Goal: Task Accomplishment & Management: Manage account settings

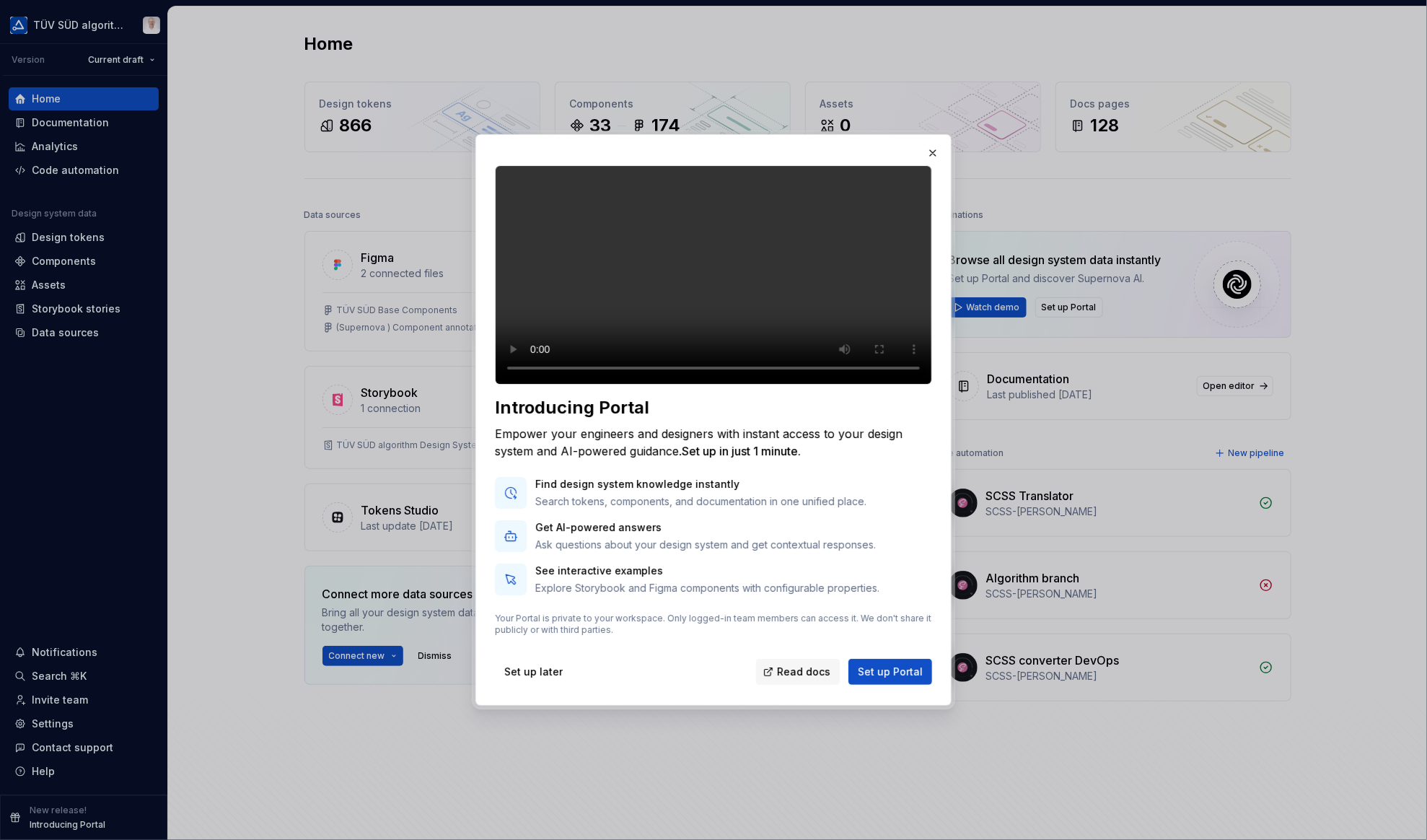
click at [546, 679] on span "Set up later" at bounding box center [533, 671] width 58 height 15
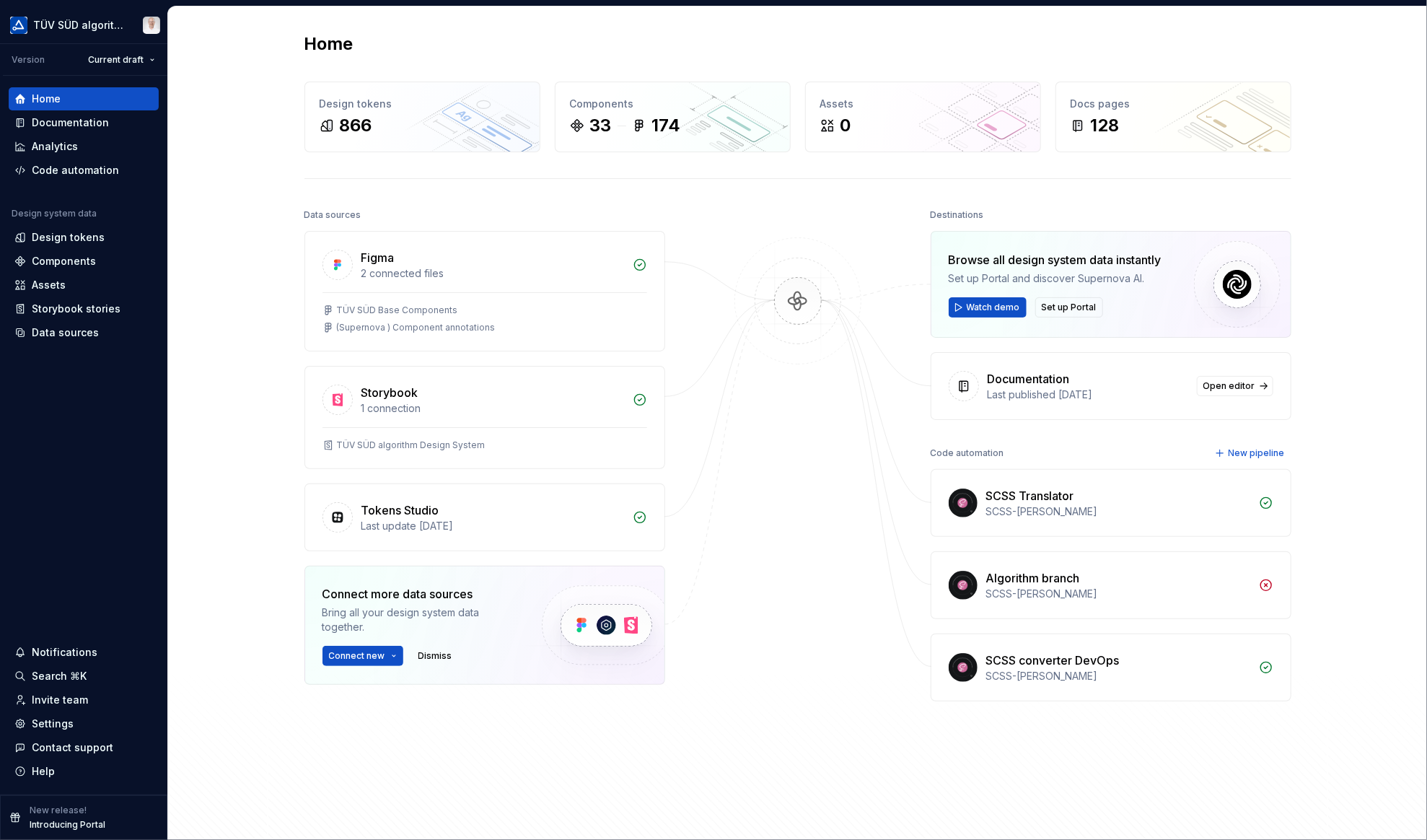
click at [65, 724] on div "Settings" at bounding box center [52, 723] width 42 height 15
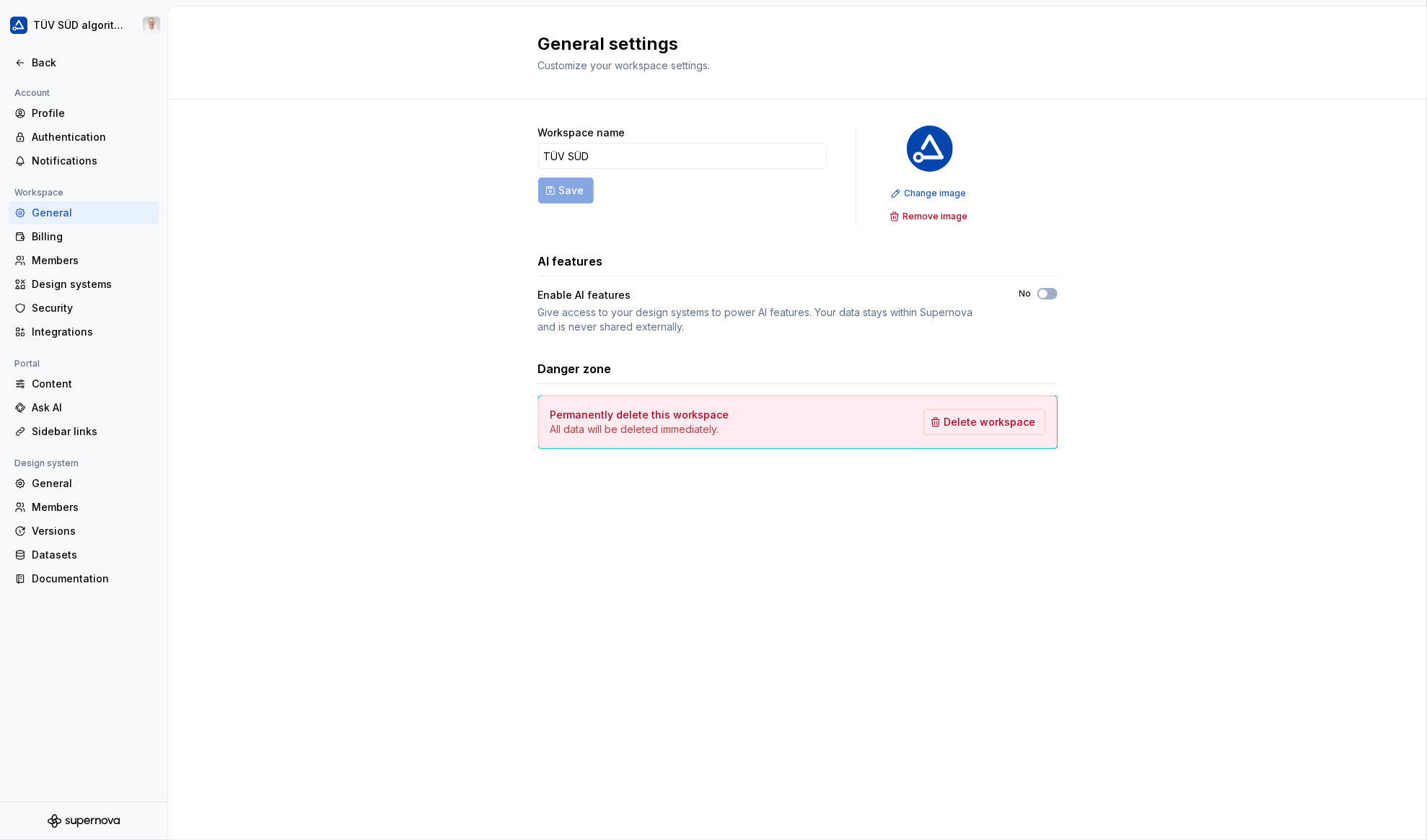
click at [57, 260] on div "Members" at bounding box center [92, 260] width 122 height 15
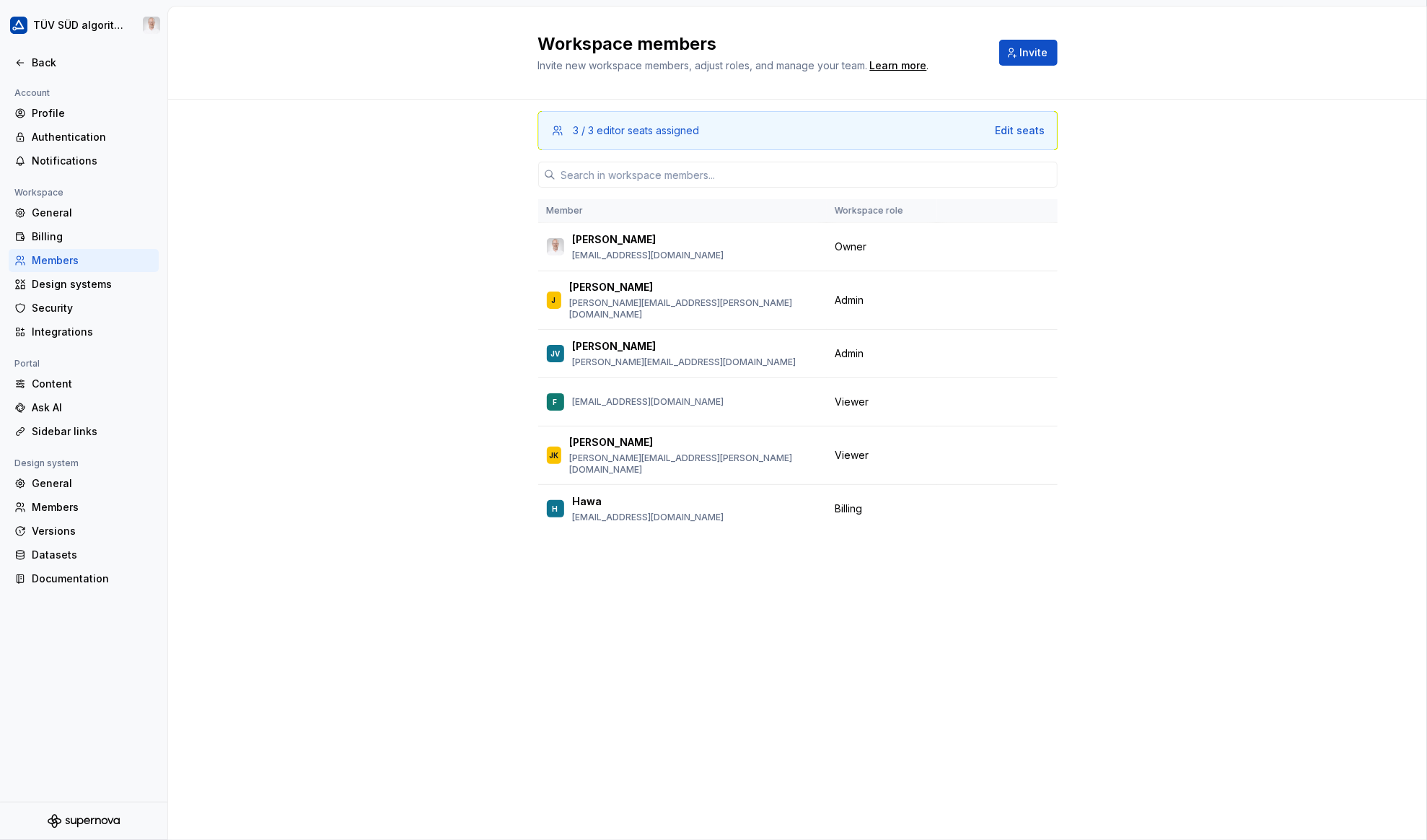
click at [375, 366] on div "3 / 3 editor seats assigned Edit seats Member Workspace role Marco Schäfer marc…" at bounding box center [797, 469] width 1259 height 740
click at [486, 347] on div "3 / 3 editor seats assigned Edit seats Member Workspace role Marco Schäfer marc…" at bounding box center [797, 469] width 1259 height 740
click at [413, 465] on div "3 / 3 editor seats assigned Edit seats Member Workspace role Marco Schäfer marc…" at bounding box center [797, 469] width 1259 height 740
click at [465, 390] on div "3 / 3 editor seats assigned Edit seats Member Workspace role Marco Schäfer marc…" at bounding box center [797, 469] width 1259 height 740
click at [1010, 391] on button "Change role" at bounding box center [984, 401] width 77 height 20
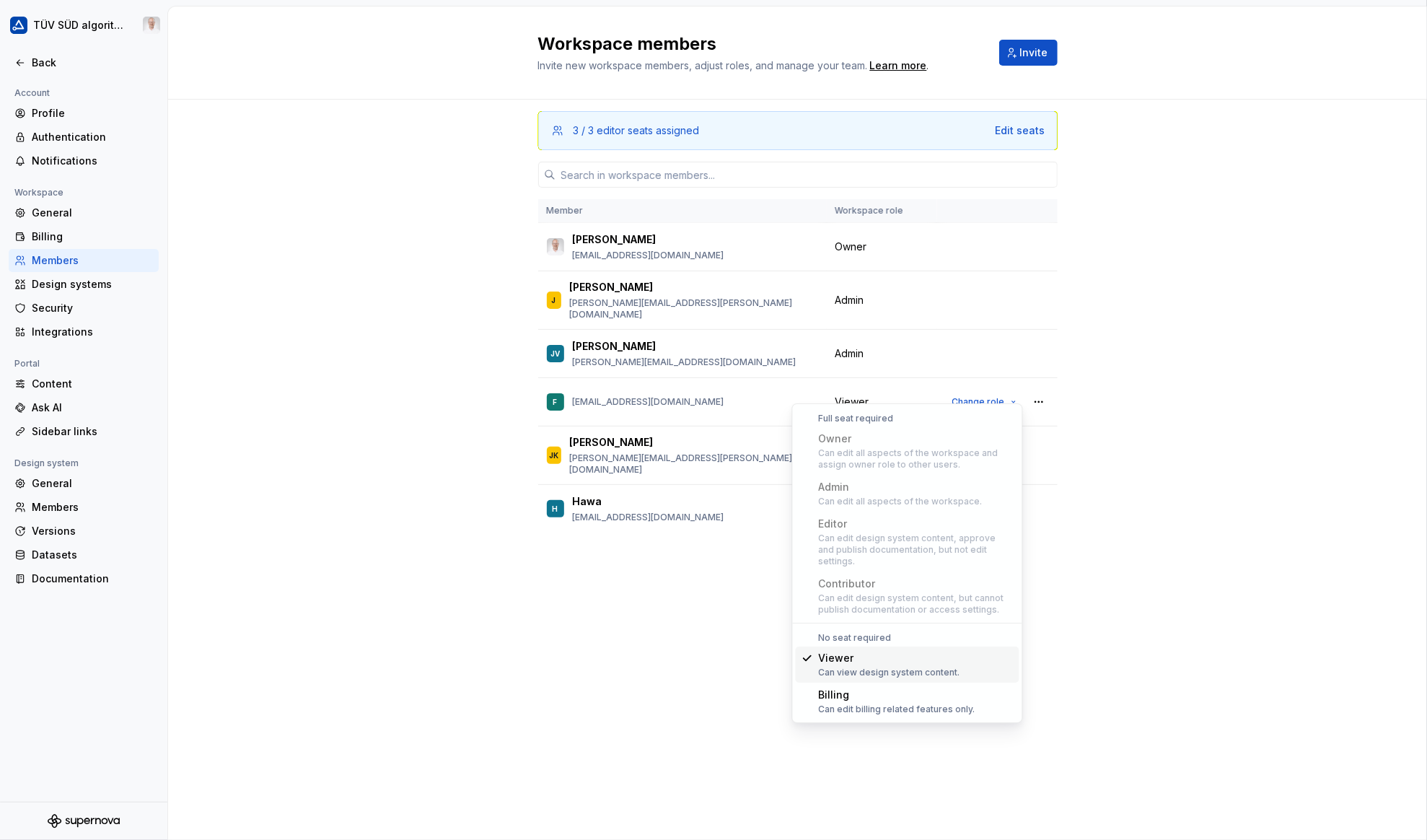
click at [1182, 368] on div "3 / 3 editor seats assigned Edit seats Member Workspace role Marco Schäfer marc…" at bounding box center [797, 469] width 1259 height 740
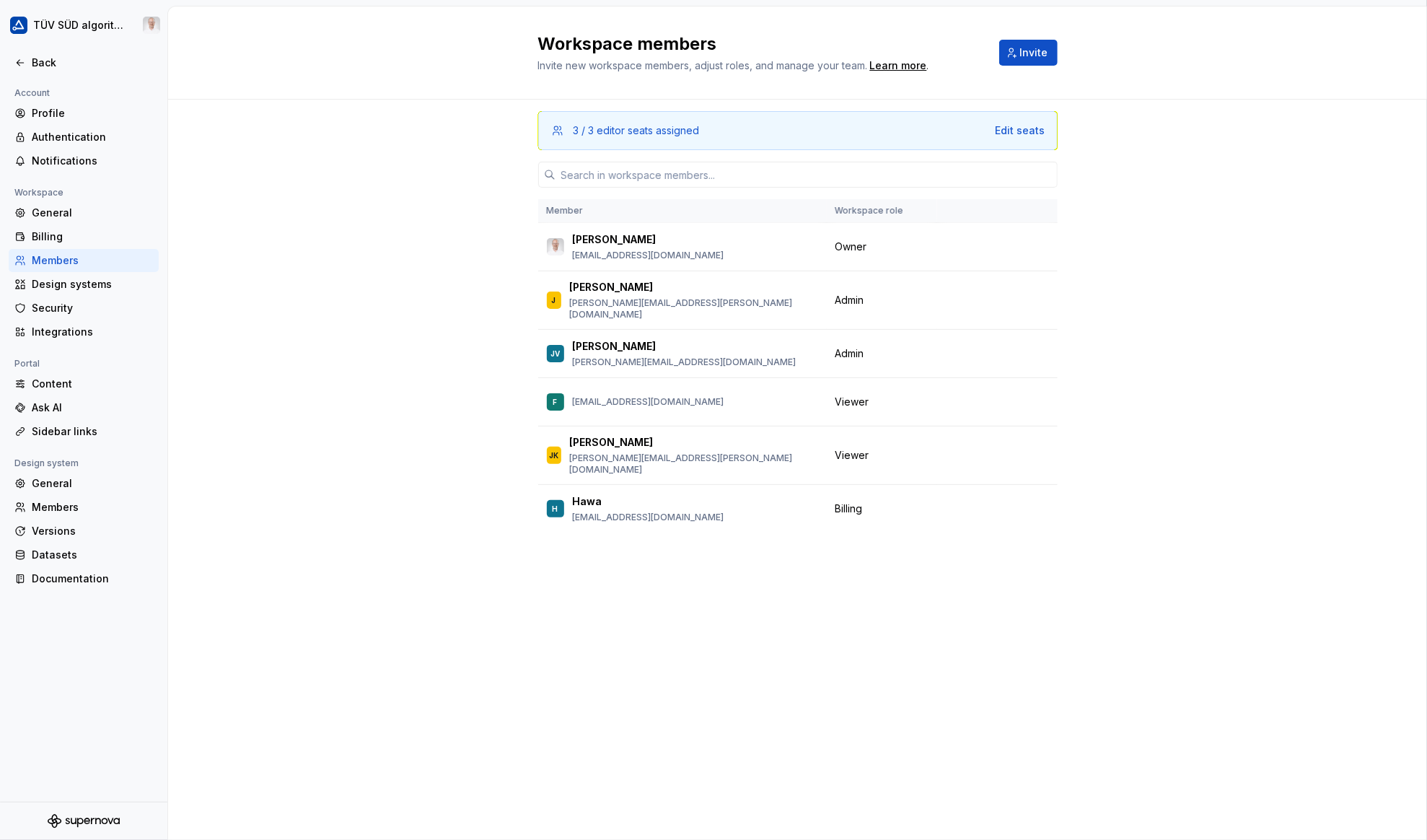
click at [419, 424] on div "3 / 3 editor seats assigned Edit seats Member Workspace role Marco Schäfer marc…" at bounding box center [797, 469] width 1259 height 740
click at [1042, 54] on span "Invite" at bounding box center [1034, 52] width 28 height 15
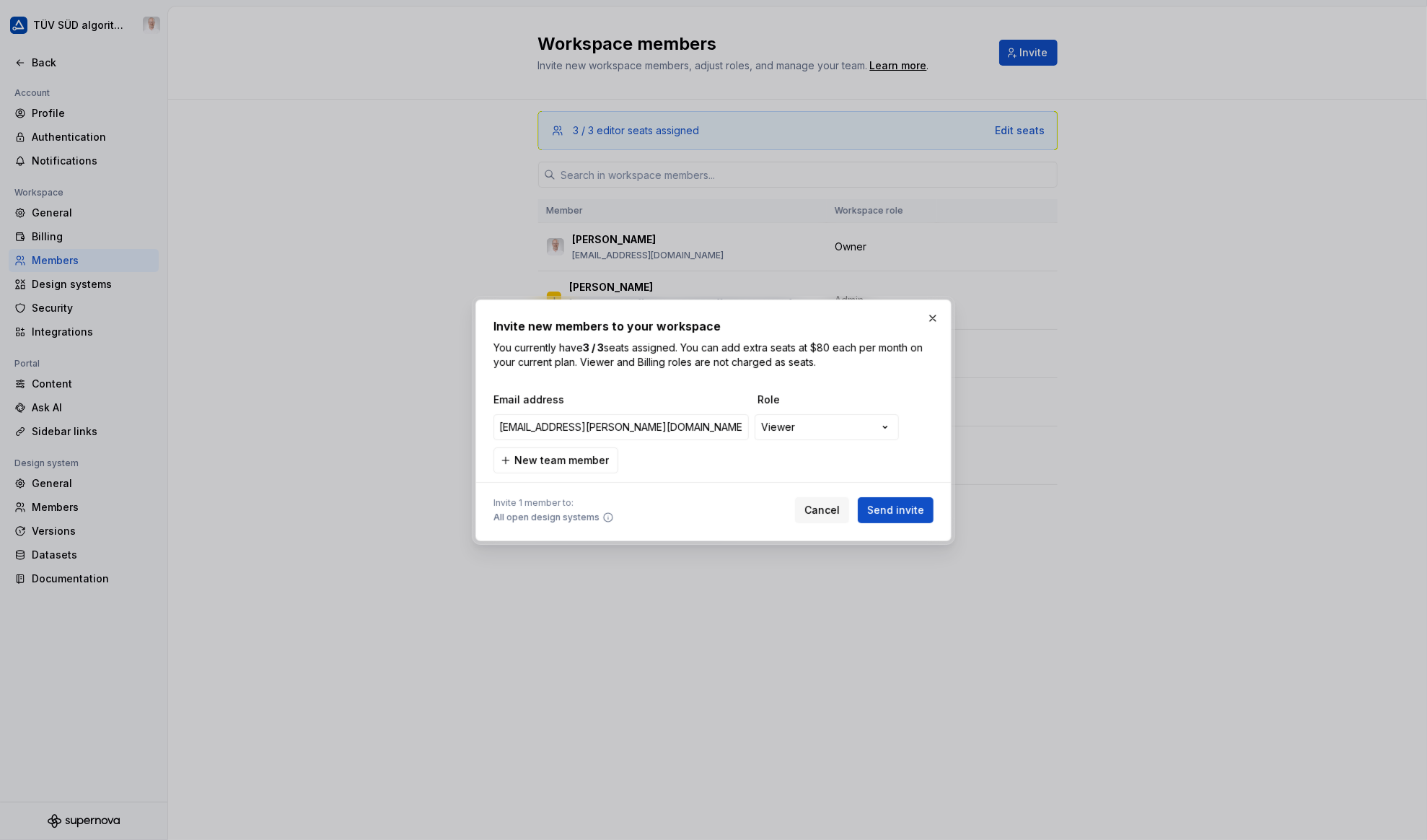
type input "christian.heydt@tuvsud.com"
click at [785, 432] on div "**********" at bounding box center [714, 420] width 1427 height 840
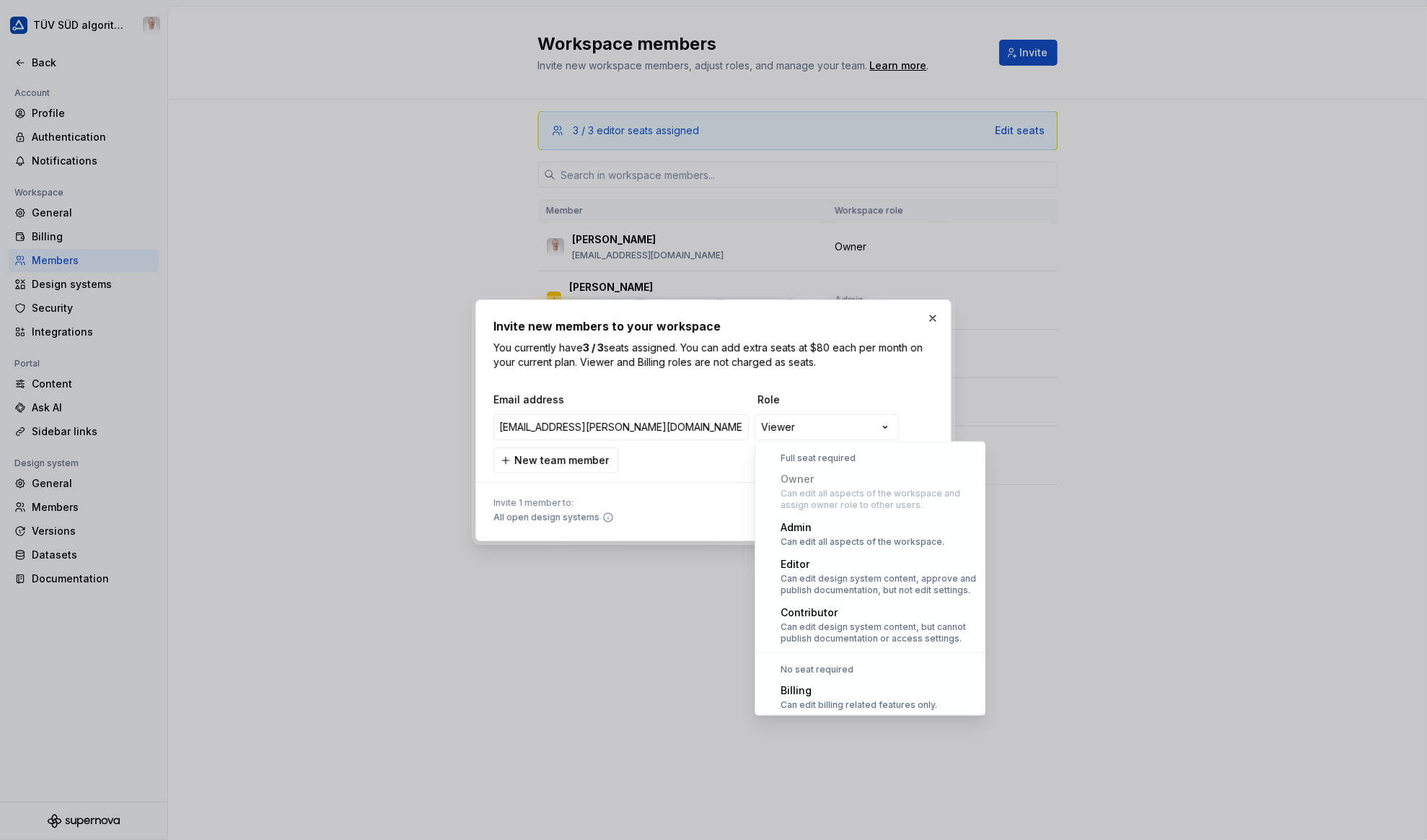
scroll to position [40, 0]
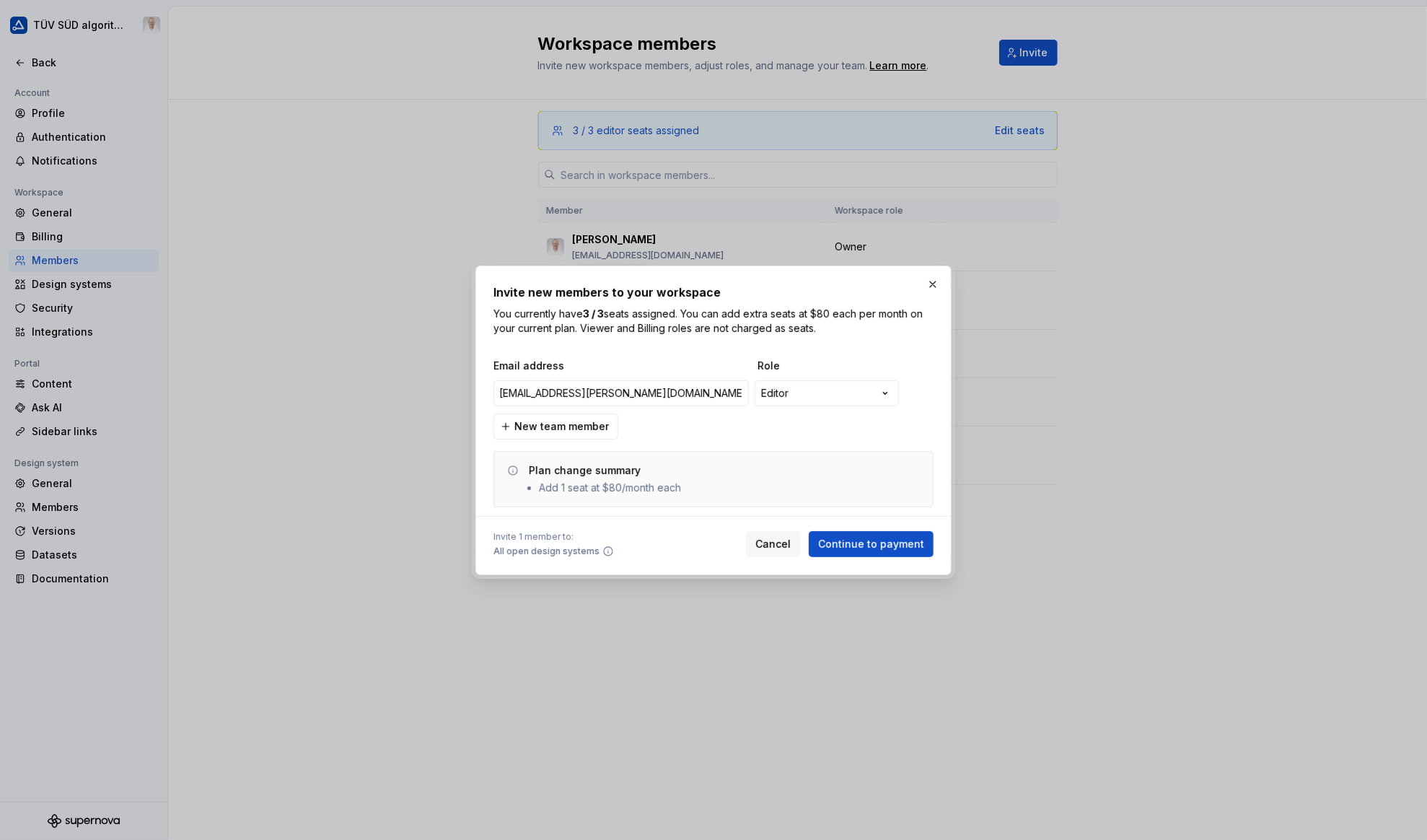
click at [782, 428] on div "**********" at bounding box center [713, 433] width 440 height 148
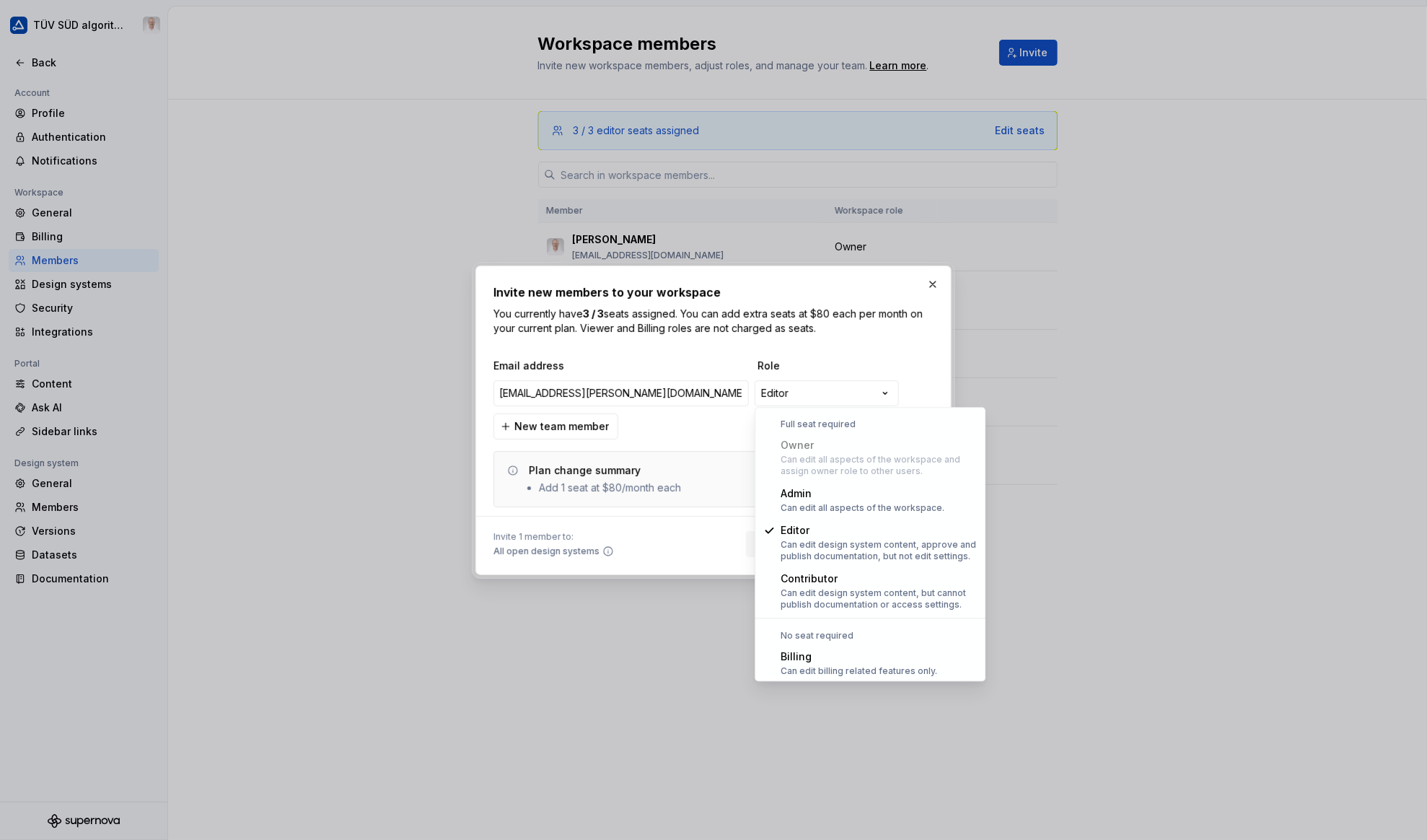
click at [835, 393] on div "**********" at bounding box center [714, 420] width 1427 height 840
click at [808, 396] on div "**********" at bounding box center [714, 420] width 1427 height 840
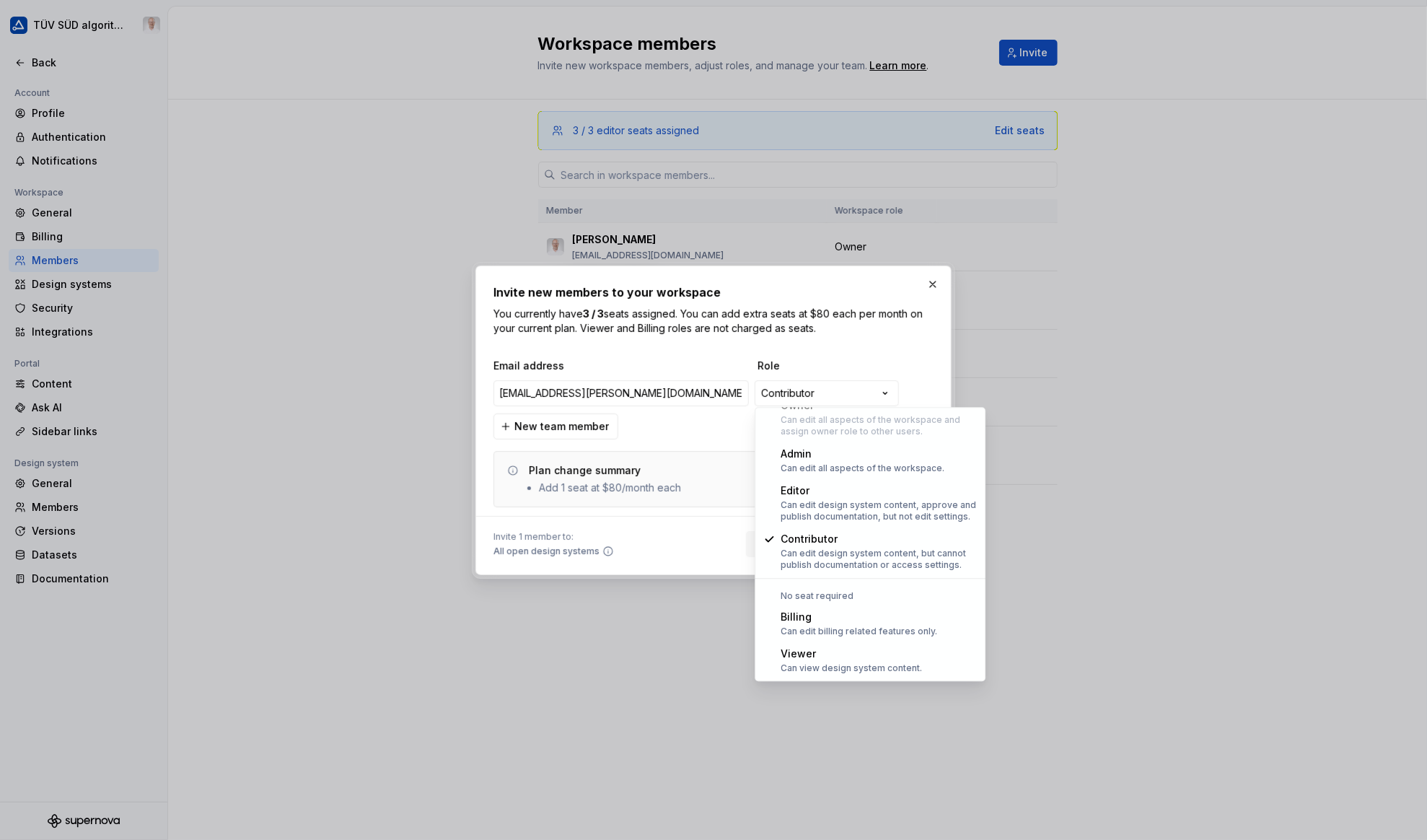
select select "******"
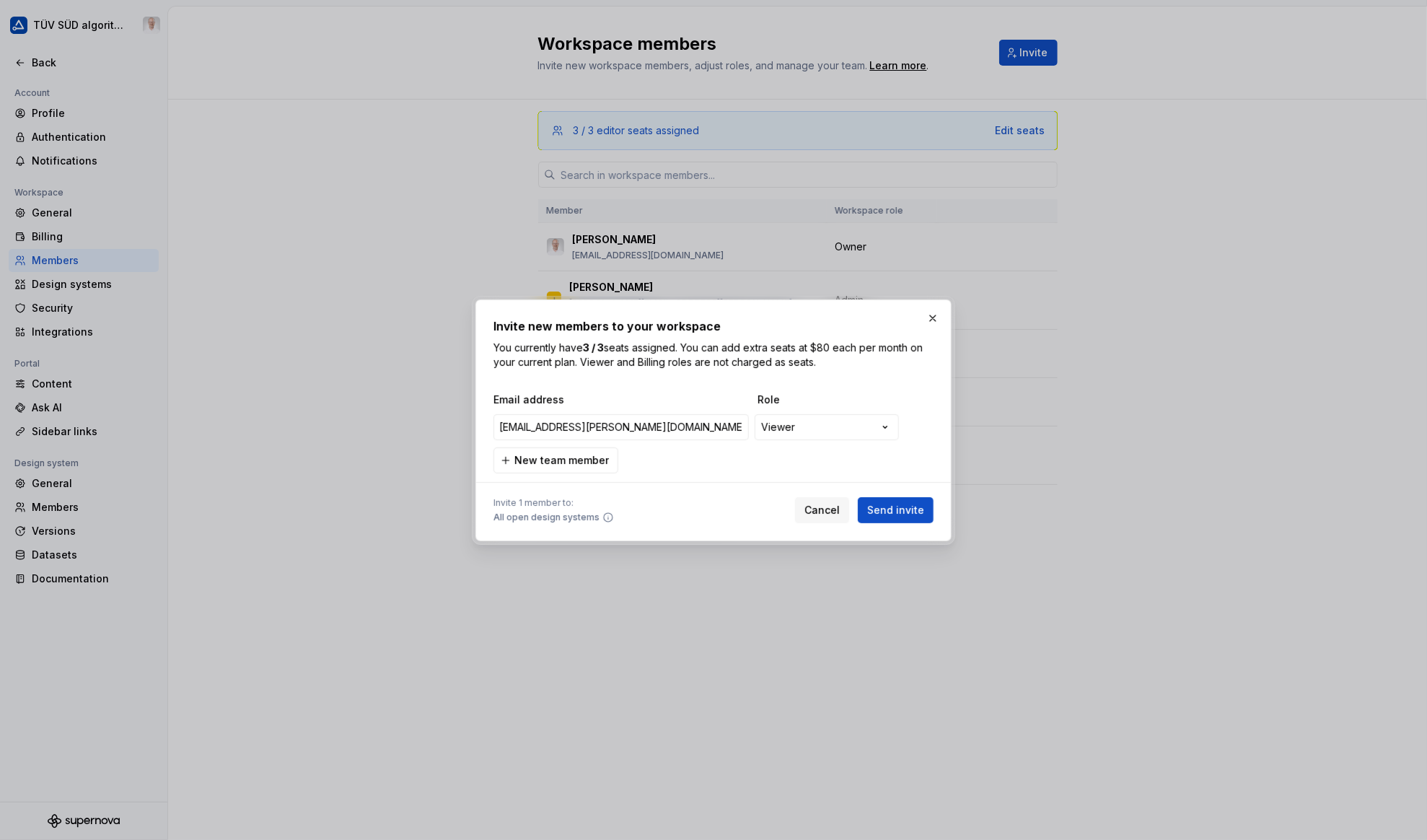
click at [879, 511] on span "Send invite" at bounding box center [896, 510] width 57 height 15
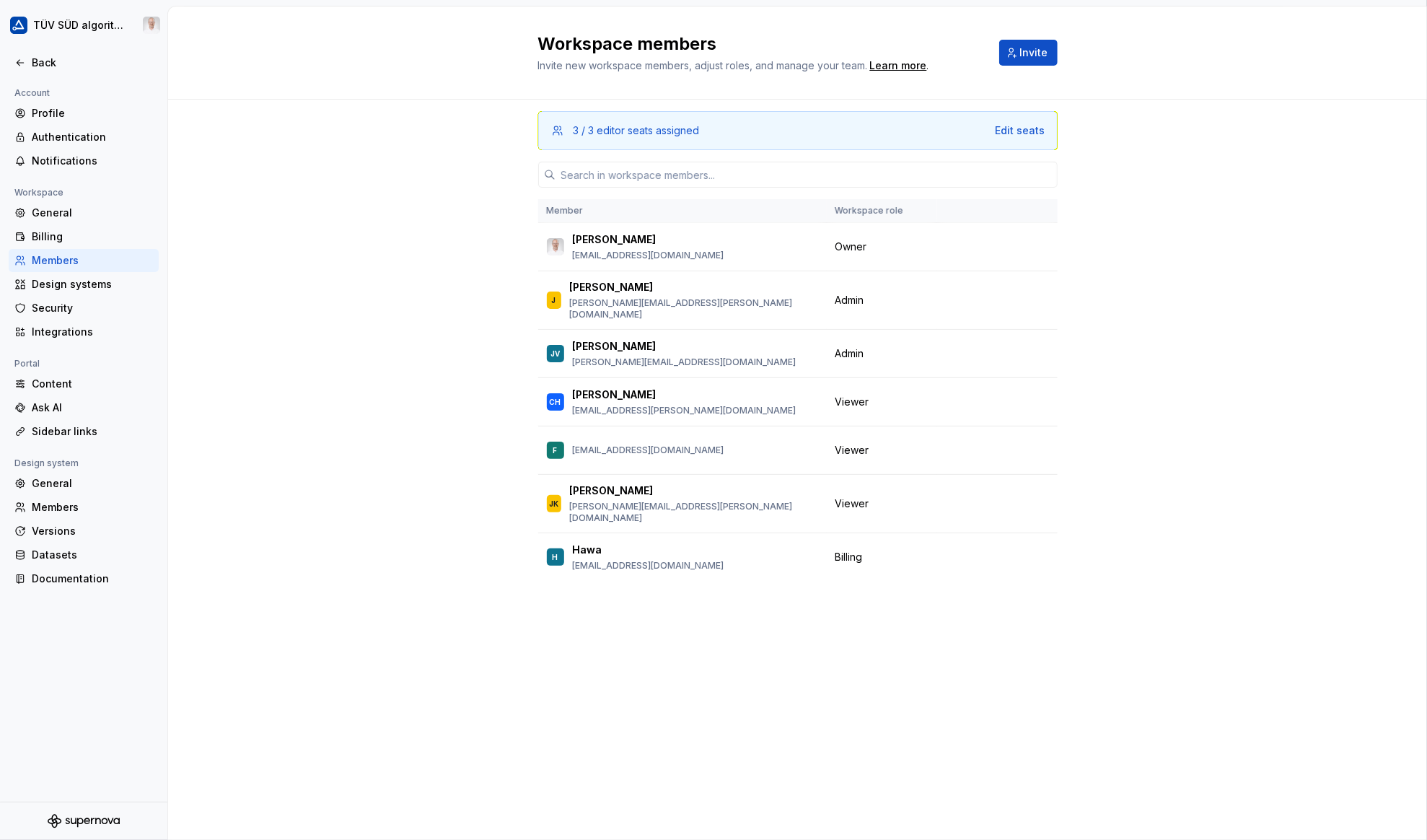
click at [152, 292] on div "Design systems" at bounding box center [84, 284] width 150 height 23
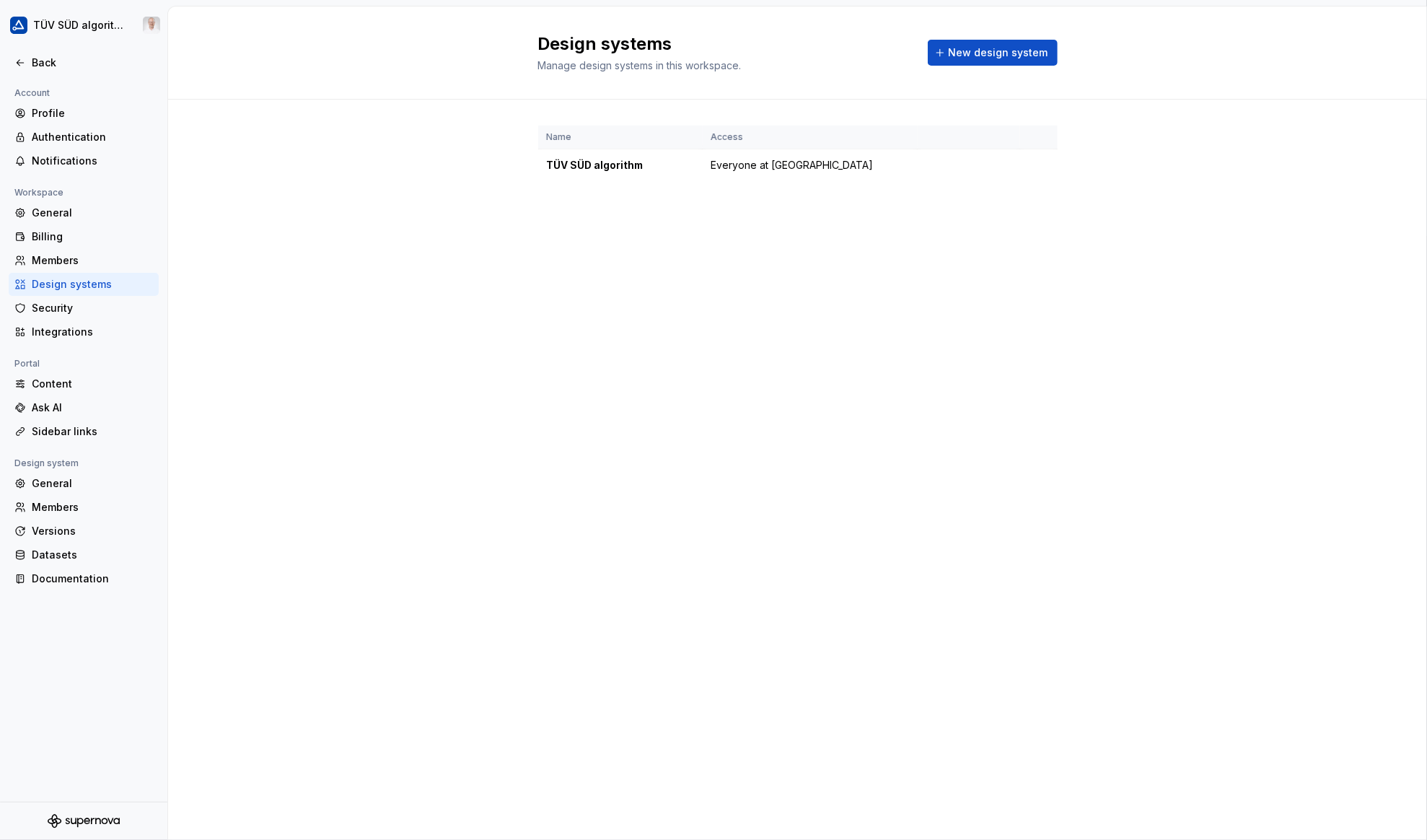
click at [113, 693] on div "Account Profile Authentication Notifications Workspace General Billing Members …" at bounding box center [83, 443] width 167 height 717
click at [53, 390] on div "Content" at bounding box center [92, 383] width 122 height 15
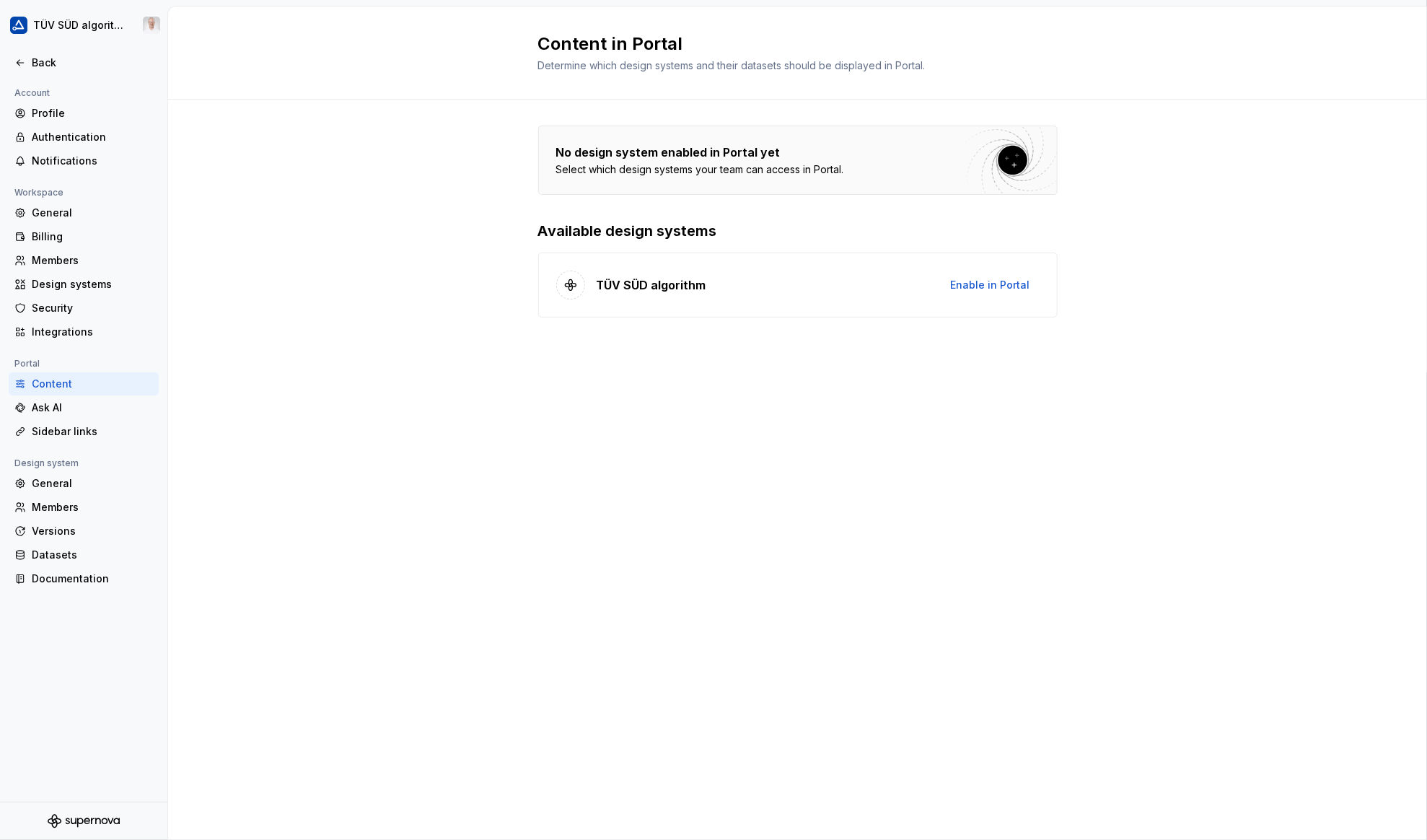
click at [49, 409] on div "Ask AI" at bounding box center [92, 407] width 122 height 15
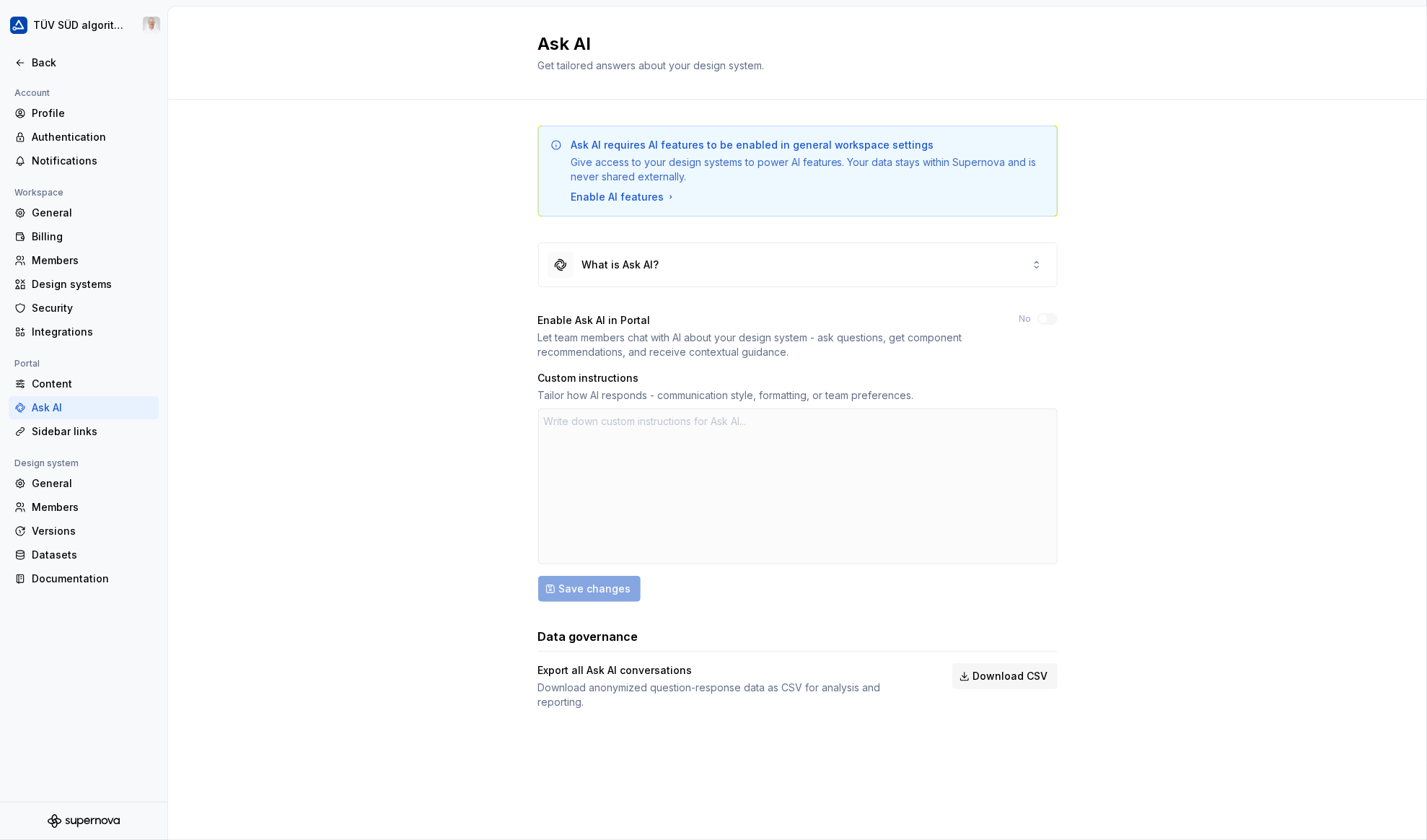
type textarea "*"
click at [716, 261] on div "What is Ask AI?" at bounding box center [797, 265] width 518 height 43
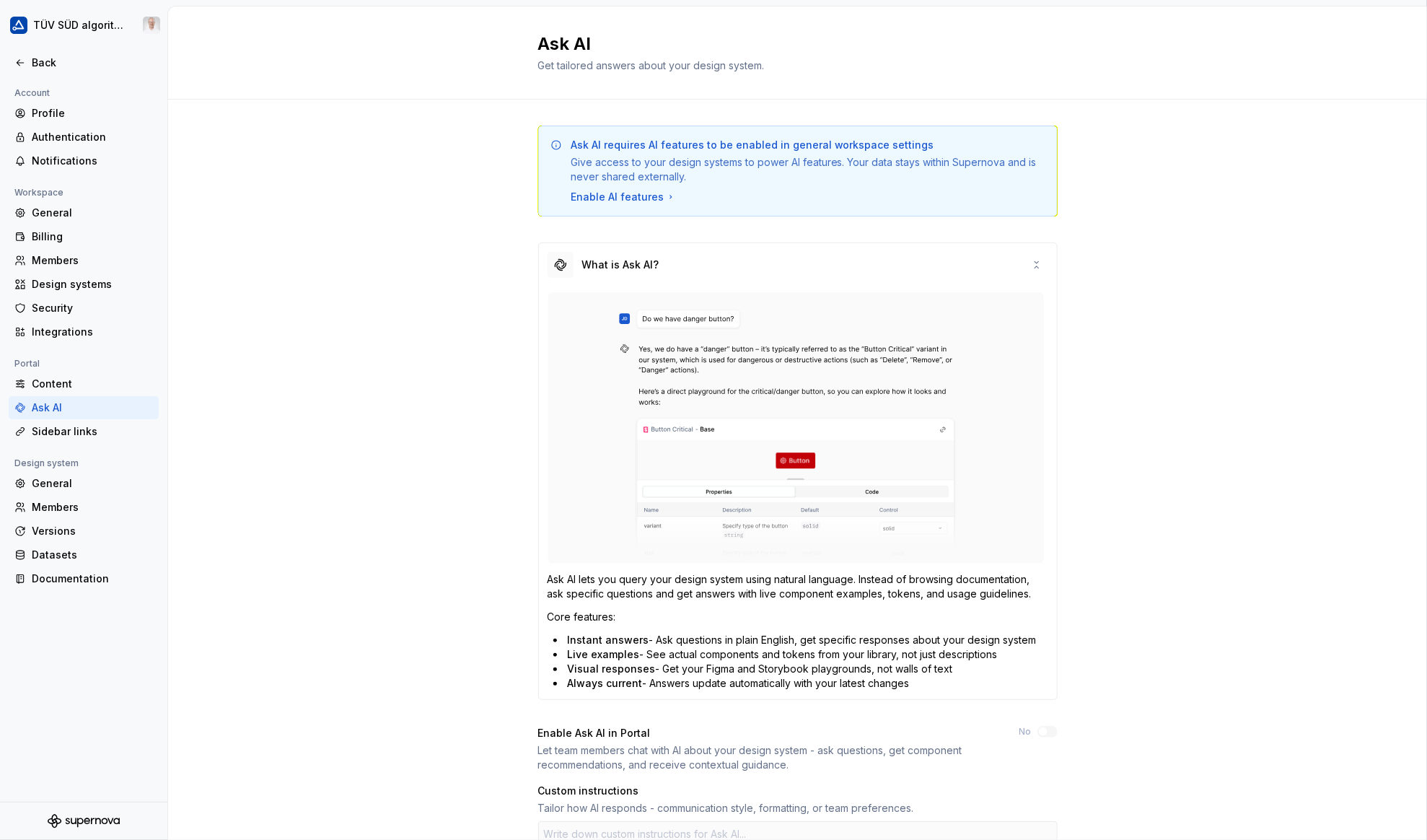
click at [716, 261] on div "What is Ask AI?" at bounding box center [797, 265] width 518 height 43
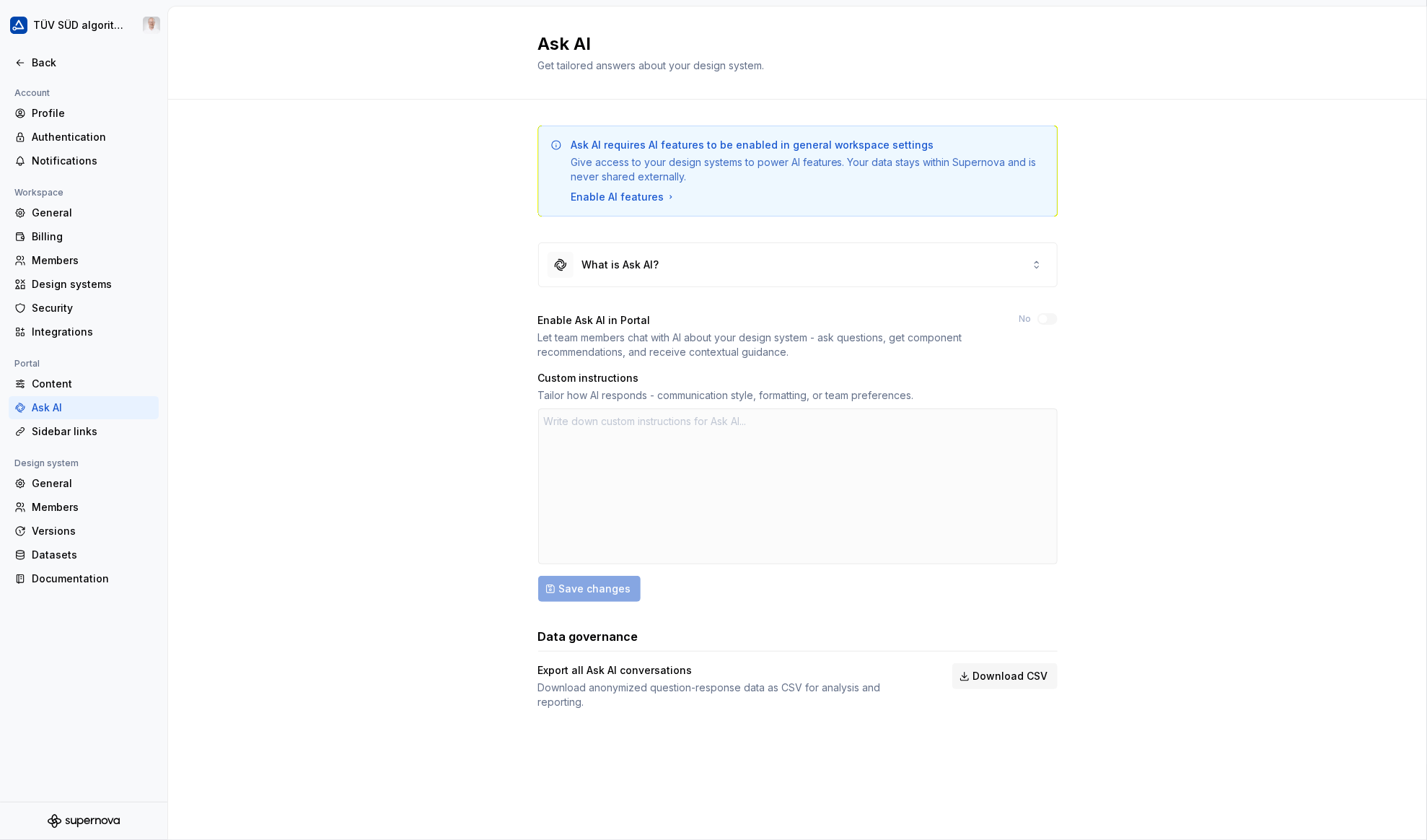
click at [490, 399] on div "Ask AI requires AI features to be enabled in general workspace settings Give ac…" at bounding box center [797, 432] width 1259 height 664
click at [63, 440] on div "Sidebar links" at bounding box center [84, 431] width 150 height 23
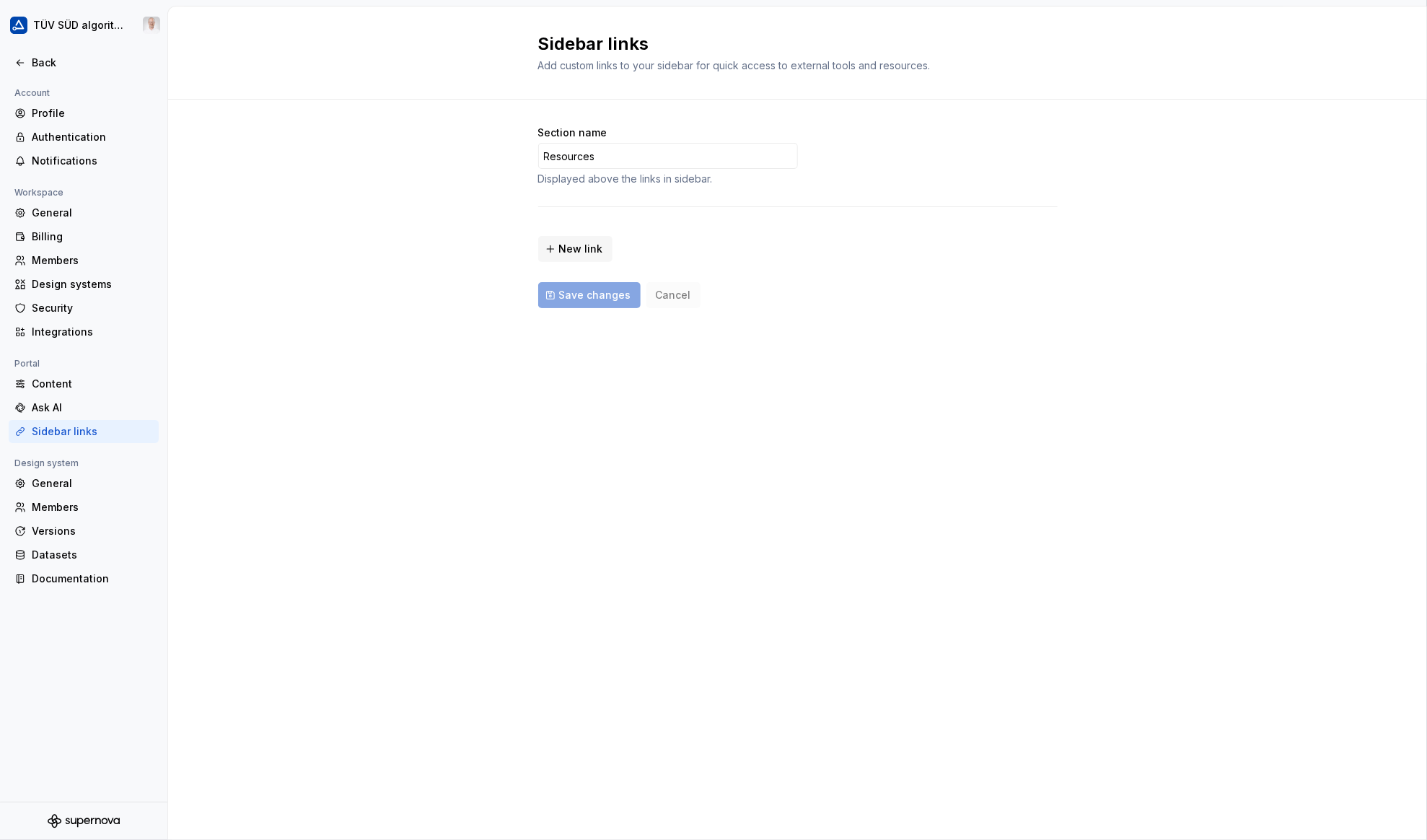
click at [354, 627] on div "Sidebar links Add custom links to your sidebar for quick access to external too…" at bounding box center [797, 423] width 1259 height 833
